Goal: Task Accomplishment & Management: Manage account settings

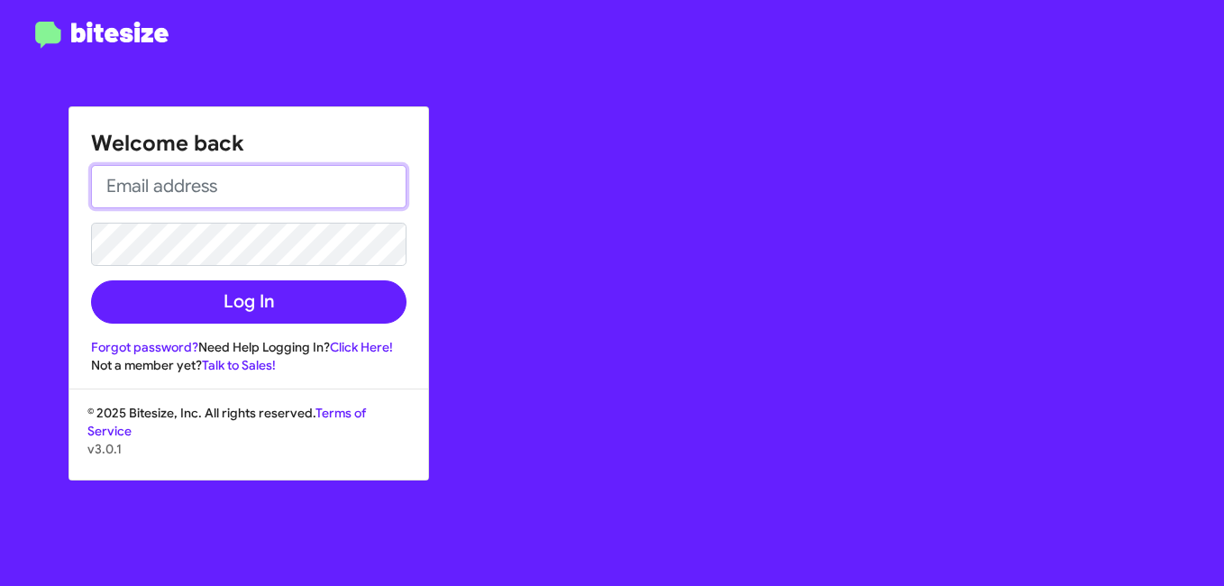
click at [199, 177] on input "email" at bounding box center [248, 186] width 315 height 43
type input "[EMAIL_ADDRESS][DOMAIN_NAME]"
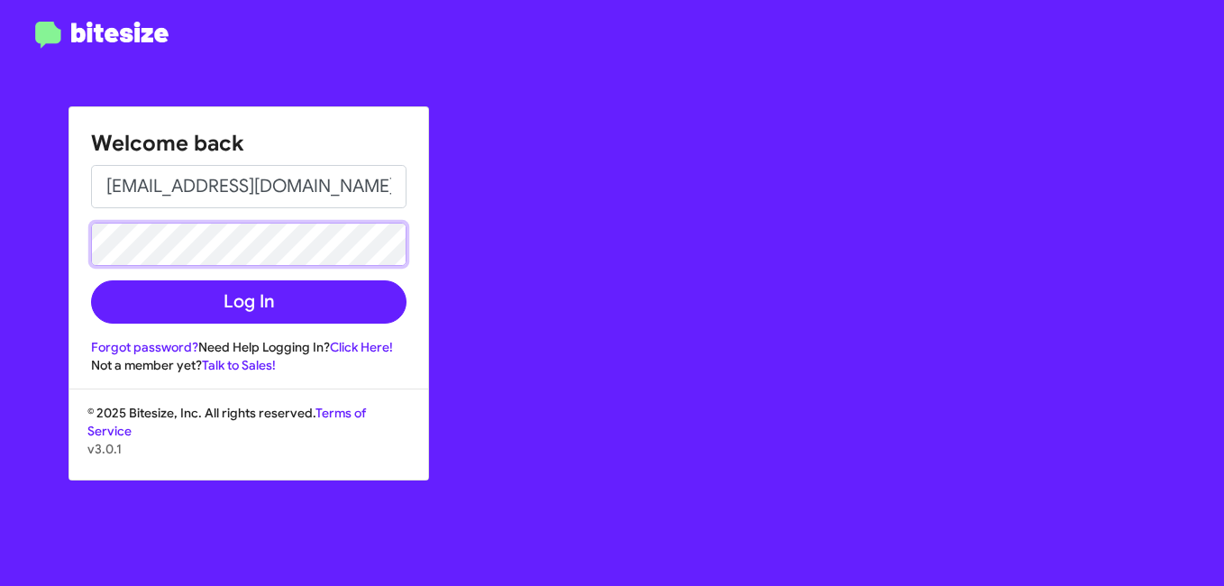
click at [91, 280] on button "Log In" at bounding box center [248, 301] width 315 height 43
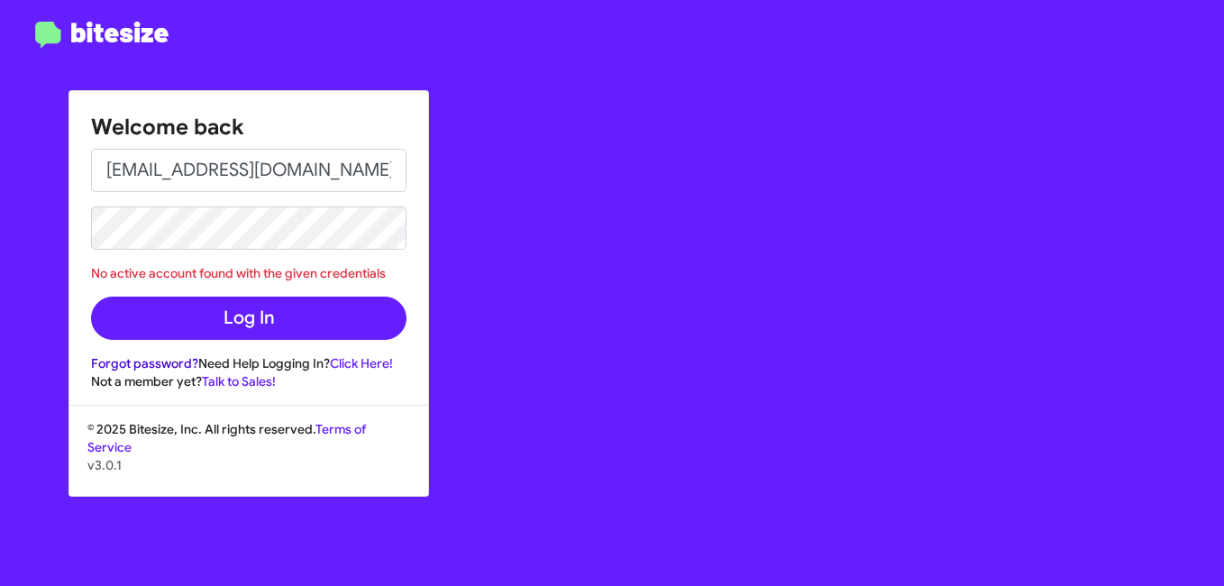
click at [174, 368] on link "Forgot password?" at bounding box center [144, 363] width 107 height 16
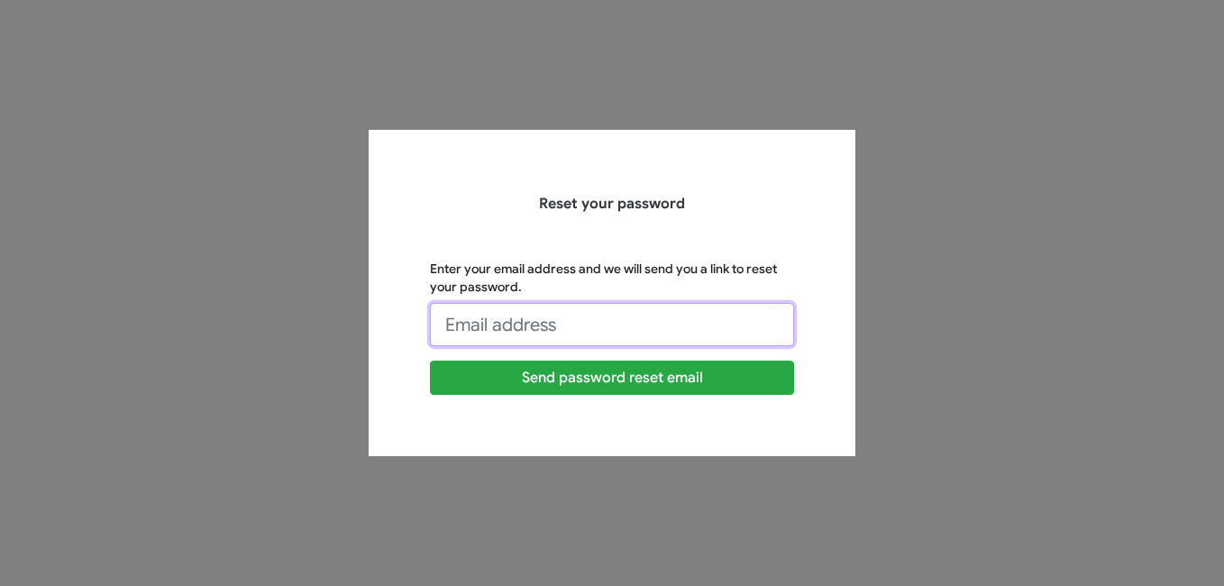
click at [619, 335] on input "Enter your email address and we will send you a link to reset your password." at bounding box center [612, 324] width 364 height 43
type input "[EMAIL_ADDRESS][DOMAIN_NAME]"
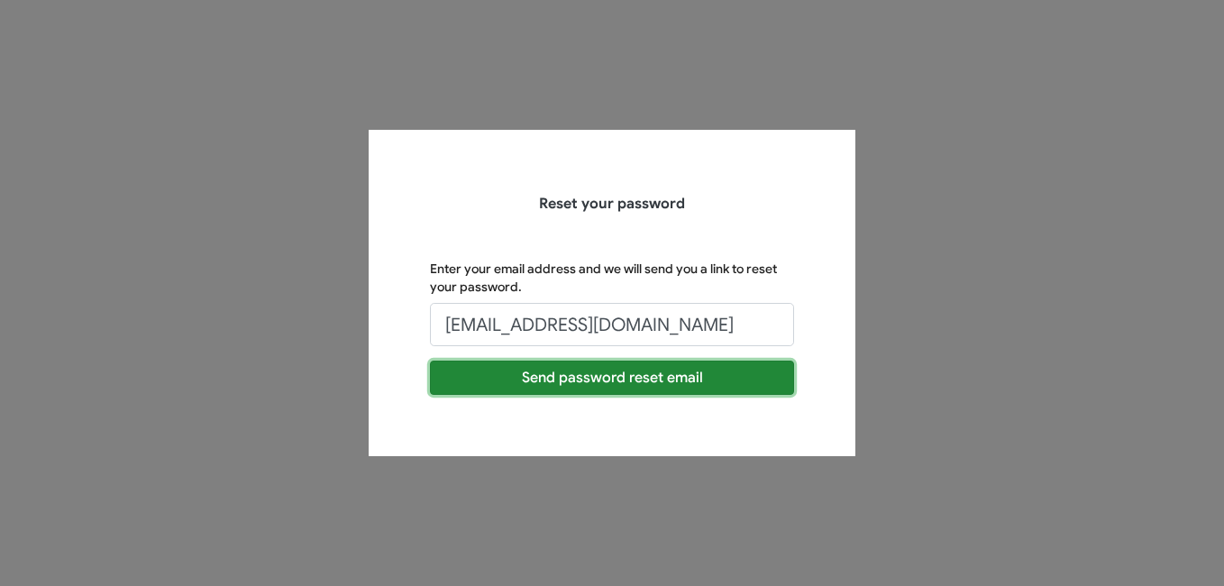
click at [614, 374] on button "Send password reset email" at bounding box center [612, 377] width 364 height 34
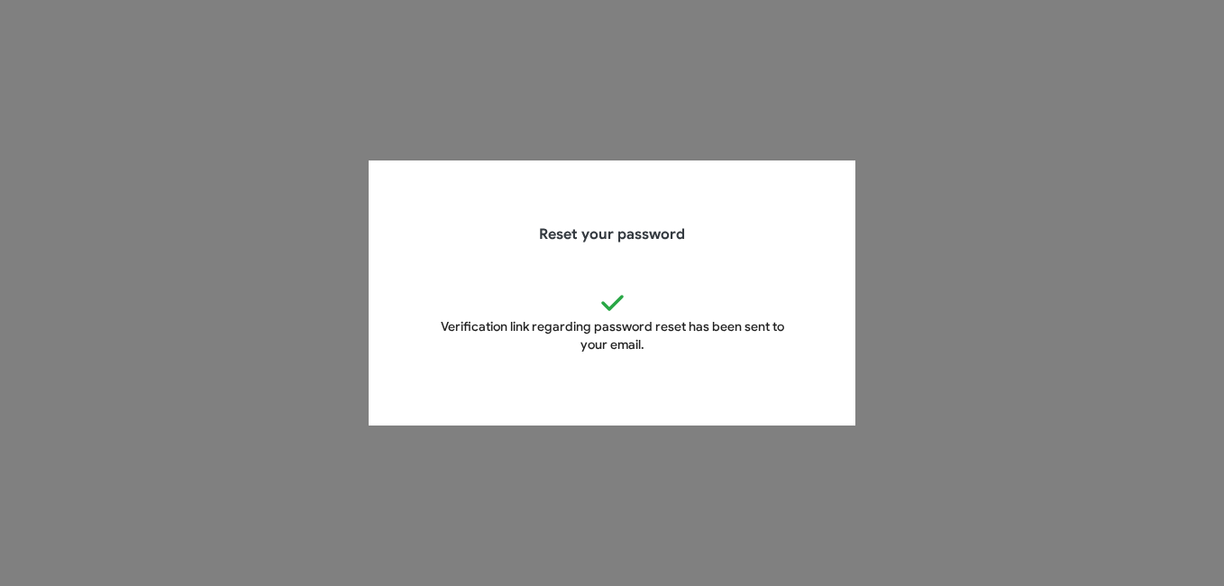
click at [672, 331] on p "Verification link regarding password reset has been sent to your email." at bounding box center [612, 335] width 364 height 36
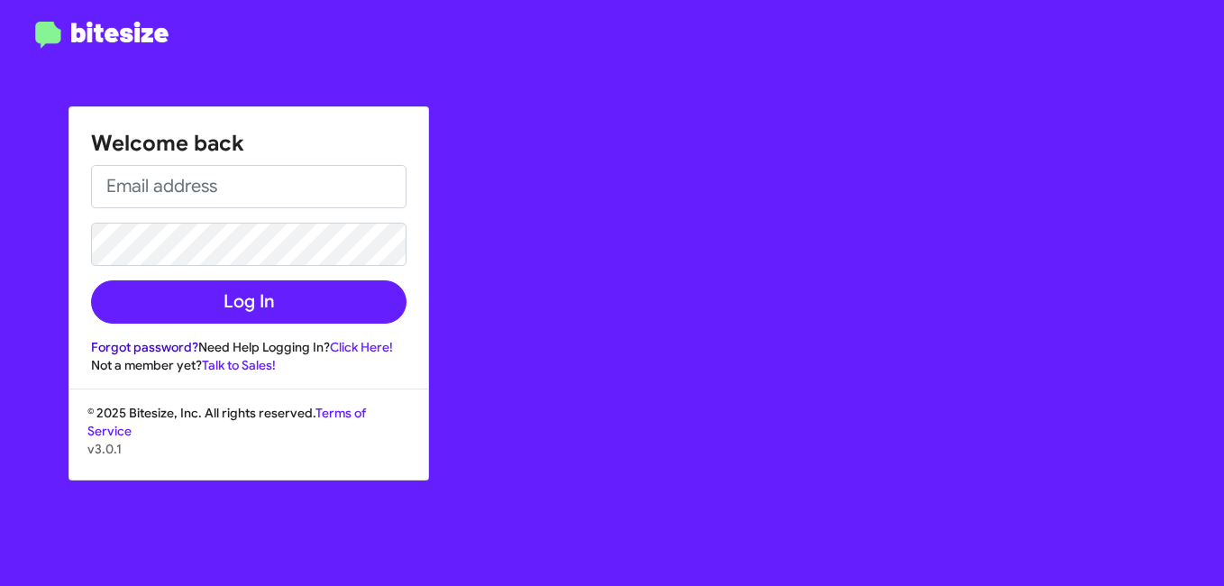
click at [150, 349] on link "Forgot password?" at bounding box center [144, 347] width 107 height 16
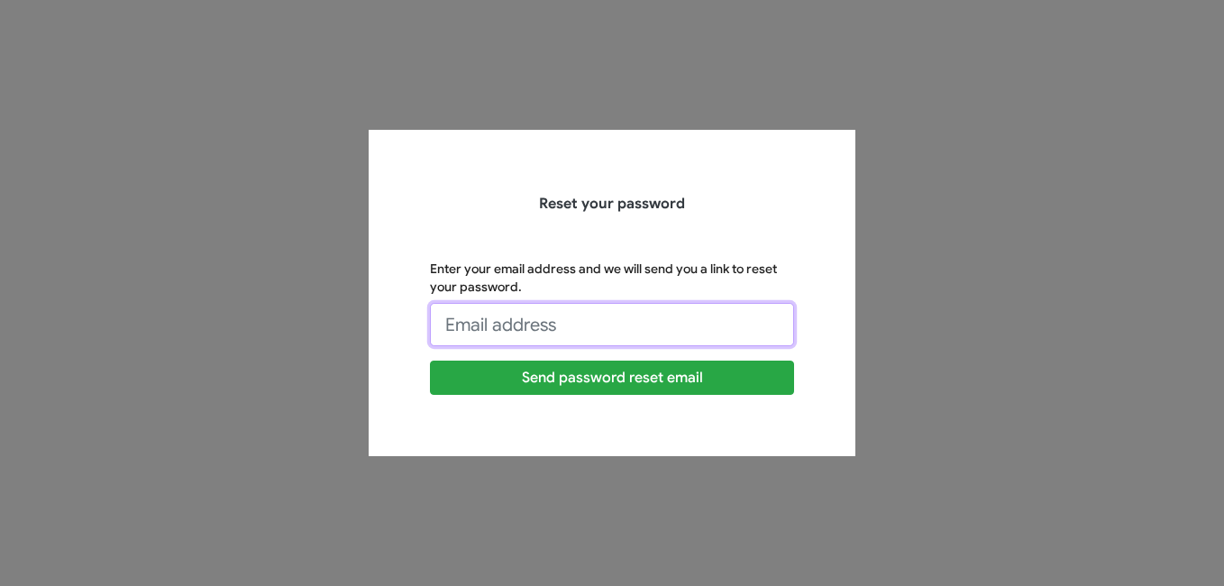
click at [489, 321] on input "Enter your email address and we will send you a link to reset your password." at bounding box center [612, 324] width 364 height 43
type input "[EMAIL_ADDRESS][DOMAIN_NAME]"
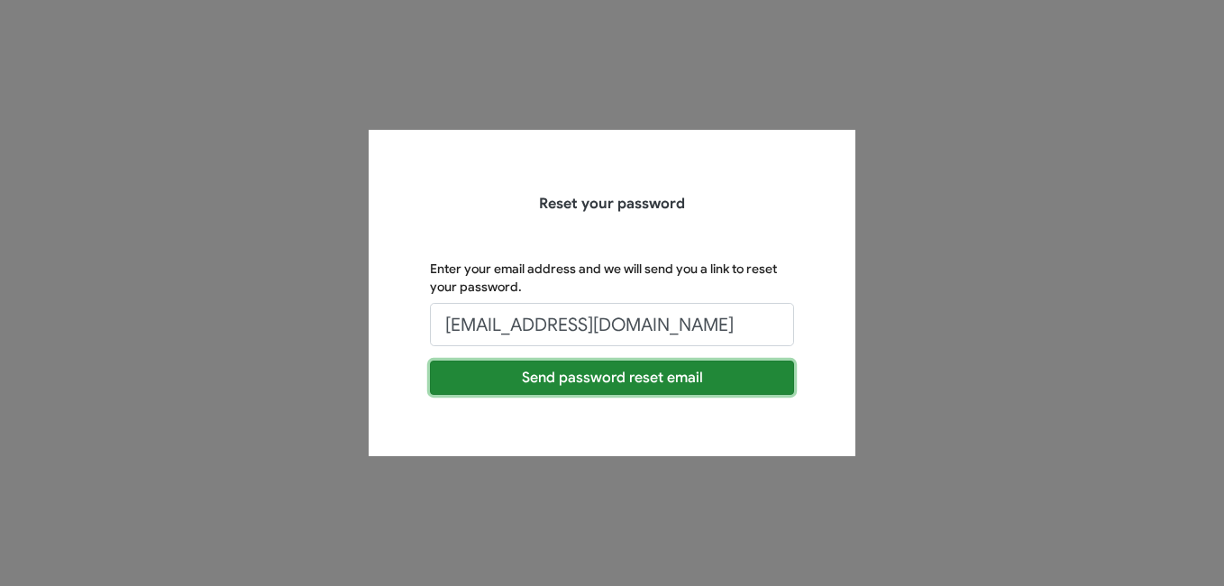
click at [632, 378] on button "Send password reset email" at bounding box center [612, 377] width 364 height 34
